Goal: Information Seeking & Learning: Learn about a topic

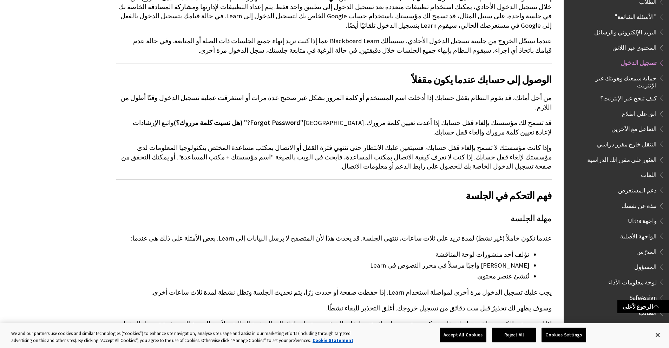
scroll to position [773, 0]
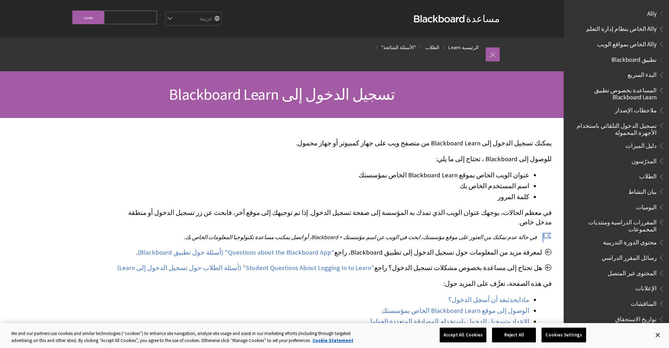
scroll to position [522, 0]
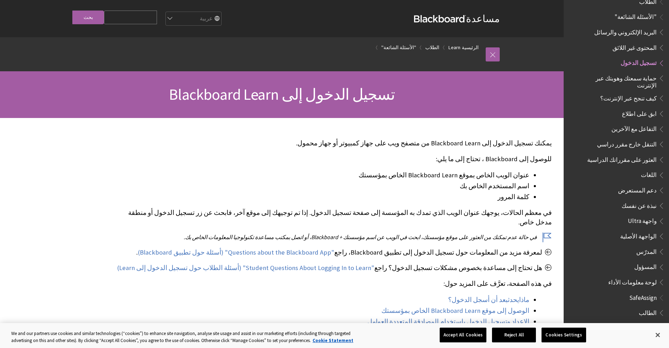
click at [138, 12] on input "Search Query" at bounding box center [130, 18] width 53 height 14
click at [109, 18] on input "Search Query" at bounding box center [130, 18] width 53 height 14
click at [310, 101] on span "تسجيل الدخول إلى Blackboard Learn" at bounding box center [282, 94] width 226 height 19
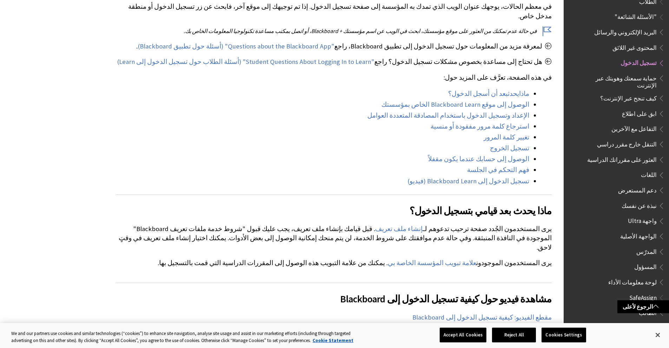
scroll to position [211, 0]
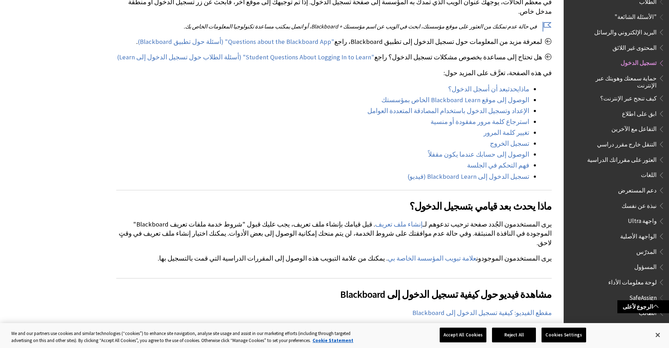
click at [648, 154] on span "العثور على مقرراتك الدراسية" at bounding box center [622, 158] width 70 height 9
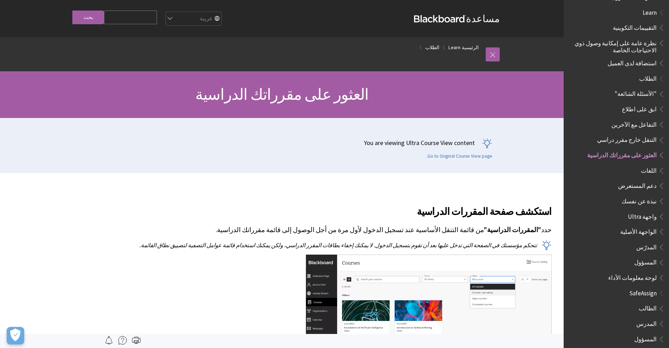
click at [136, 20] on input "Search Query" at bounding box center [130, 18] width 53 height 14
type input "جامعة"
click at [81, 19] on input "بحث" at bounding box center [88, 18] width 32 height 14
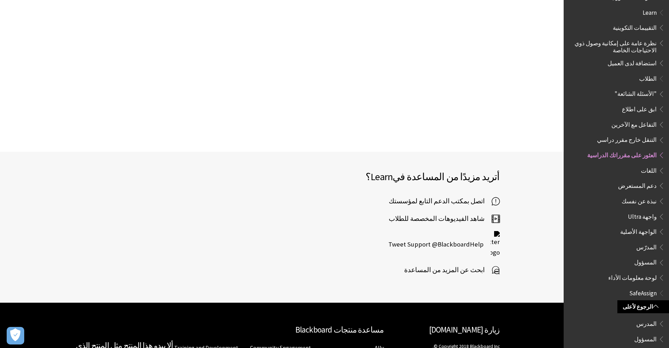
scroll to position [1400, 0]
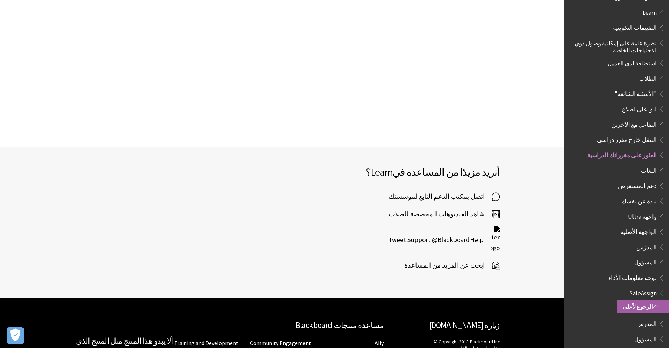
click at [656, 304] on span at bounding box center [656, 307] width 6 height 6
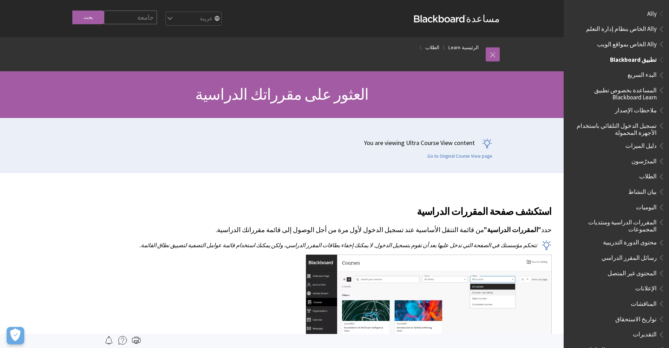
click at [633, 61] on span "تطبيق Blackboard" at bounding box center [633, 58] width 47 height 9
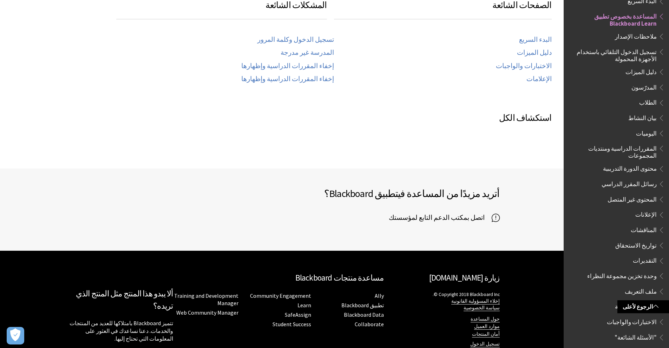
scroll to position [340, 0]
